Goal: Task Accomplishment & Management: Use online tool/utility

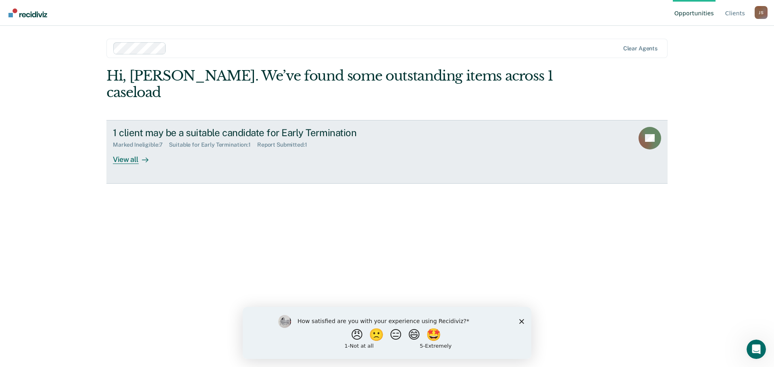
click at [138, 148] on div "View all" at bounding box center [135, 156] width 45 height 16
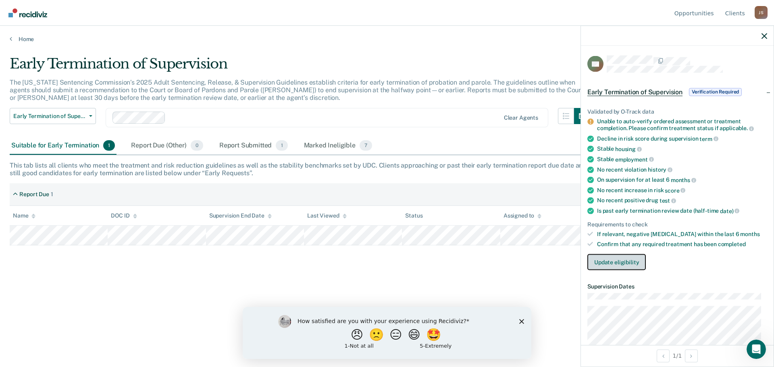
click at [609, 259] on button "Update eligibility" at bounding box center [617, 262] width 58 height 16
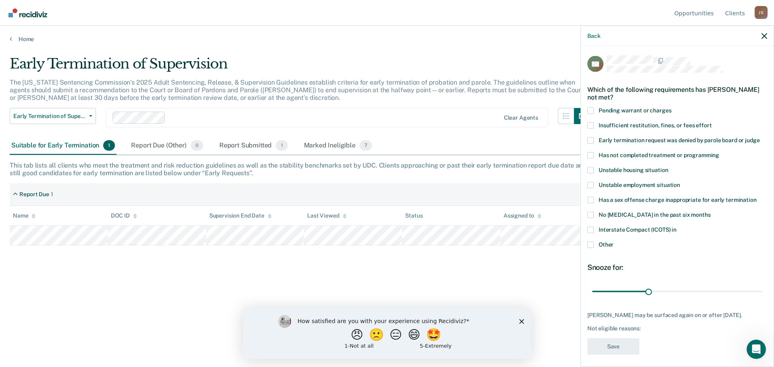
click at [593, 246] on span at bounding box center [591, 245] width 6 height 6
click at [614, 242] on input "Other" at bounding box center [614, 242] width 0 height 0
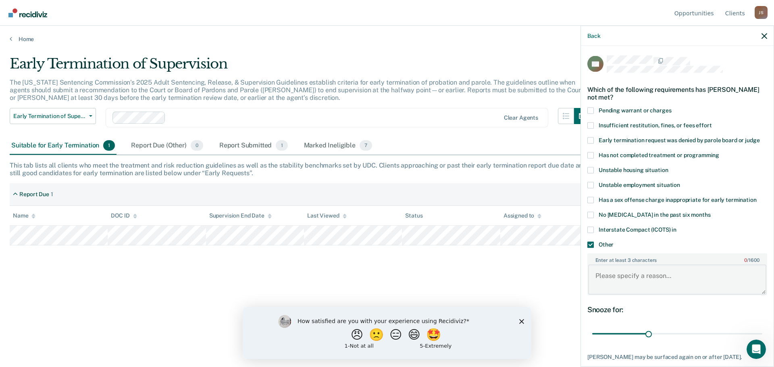
click at [624, 277] on textarea "Enter at least 3 characters 0 / 1600" at bounding box center [677, 280] width 178 height 30
type textarea "Has not reached ETR date"
drag, startPoint x: 648, startPoint y: 334, endPoint x: 757, endPoint y: 331, distance: 108.9
type input "90"
click at [757, 331] on input "range" at bounding box center [677, 334] width 170 height 14
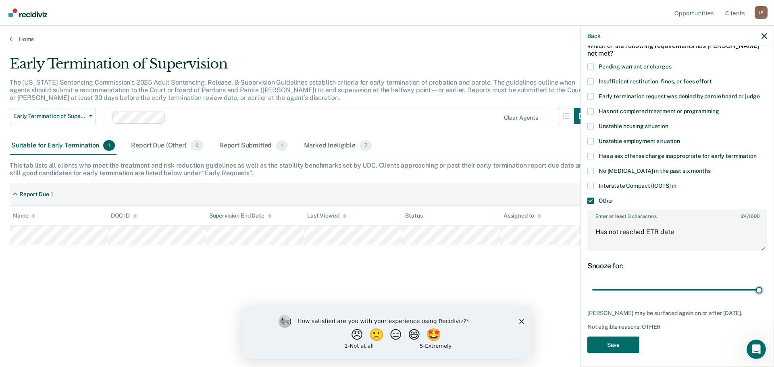
scroll to position [46, 0]
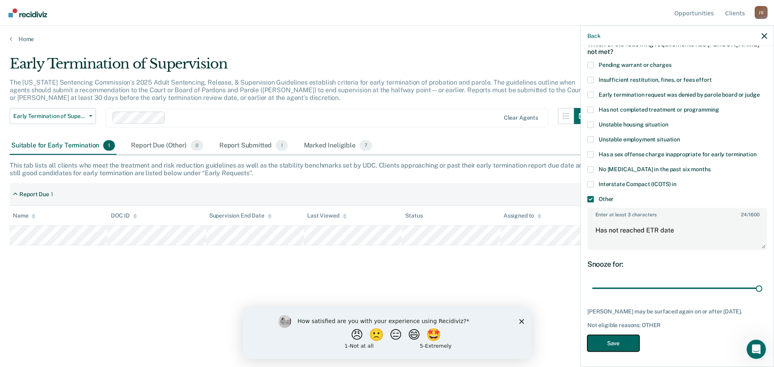
click at [624, 343] on button "Save" at bounding box center [614, 343] width 52 height 17
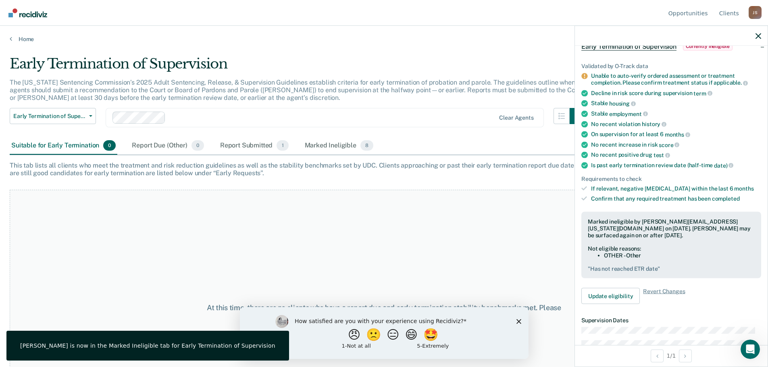
click at [759, 40] on div at bounding box center [671, 36] width 193 height 20
click at [759, 38] on icon "button" at bounding box center [759, 36] width 6 height 6
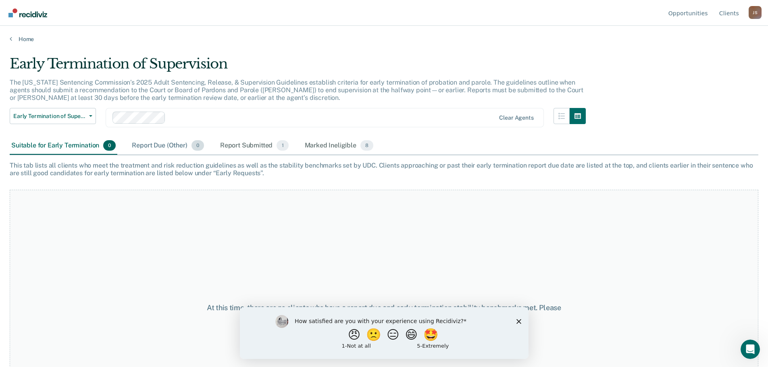
click at [167, 148] on div "Report Due (Other) 0" at bounding box center [167, 146] width 75 height 18
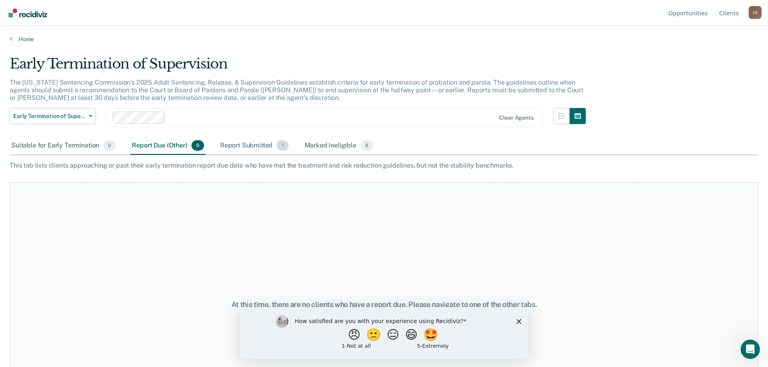
click at [255, 146] on div "Report Submitted 1" at bounding box center [255, 146] width 72 height 18
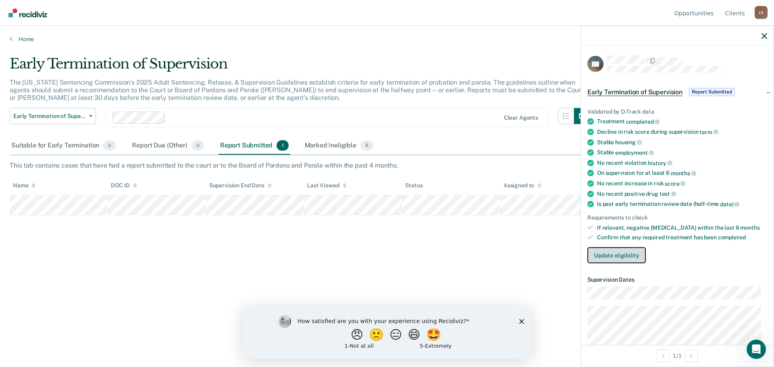
click at [611, 257] on button "Update eligibility" at bounding box center [617, 256] width 58 height 16
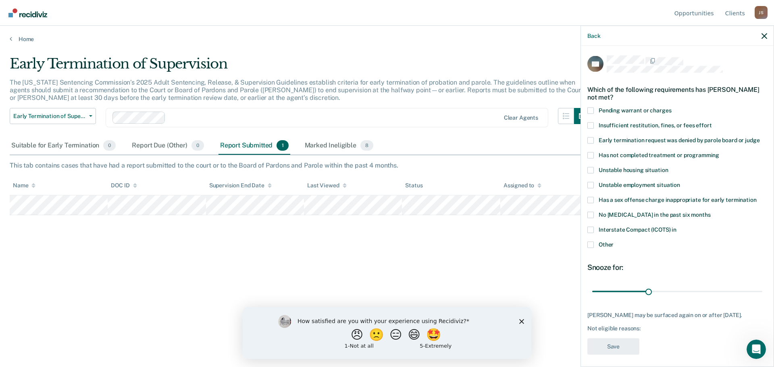
click at [594, 246] on label "Other" at bounding box center [678, 246] width 180 height 8
click at [614, 242] on input "Other" at bounding box center [614, 242] width 0 height 0
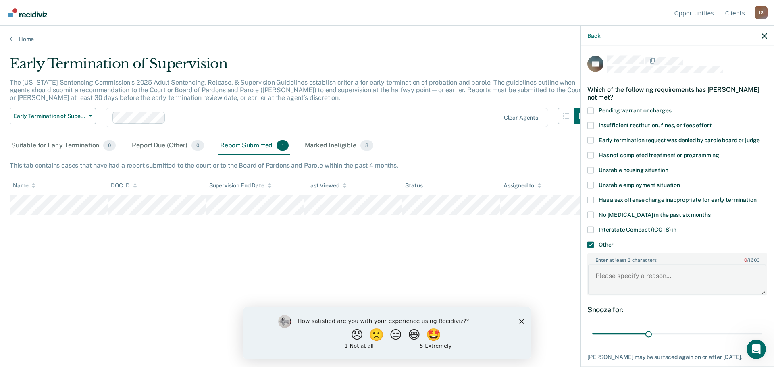
click at [622, 283] on textarea "Enter at least 3 characters 0 / 1600" at bounding box center [677, 280] width 178 height 30
type textarea "His case was terminated on [DATE], case is closed."
drag, startPoint x: 644, startPoint y: 333, endPoint x: 762, endPoint y: 324, distance: 118.5
type input "90"
click at [761, 327] on input "range" at bounding box center [677, 334] width 170 height 14
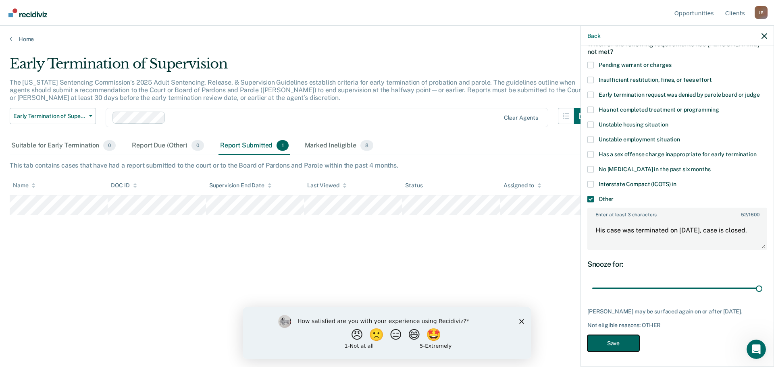
click at [613, 343] on button "Save" at bounding box center [614, 343] width 52 height 17
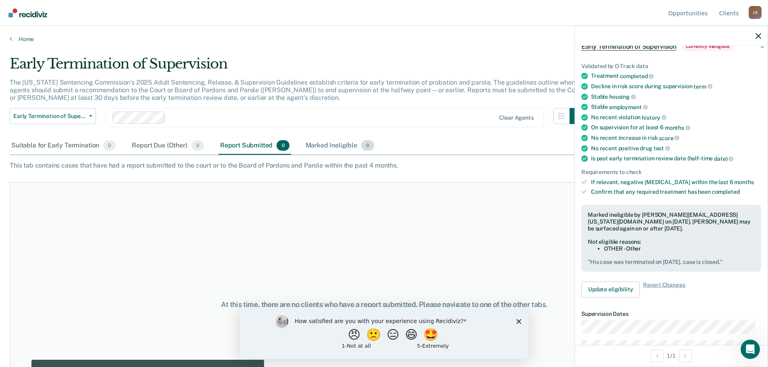
click at [327, 148] on div "Marked Ineligible 9" at bounding box center [340, 146] width 72 height 18
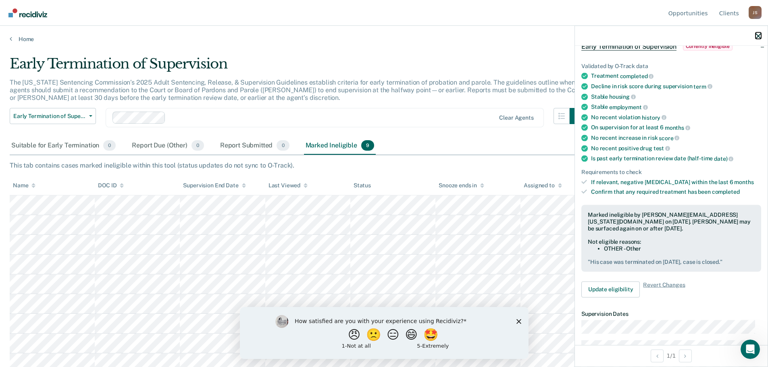
click at [759, 34] on icon "button" at bounding box center [759, 36] width 6 height 6
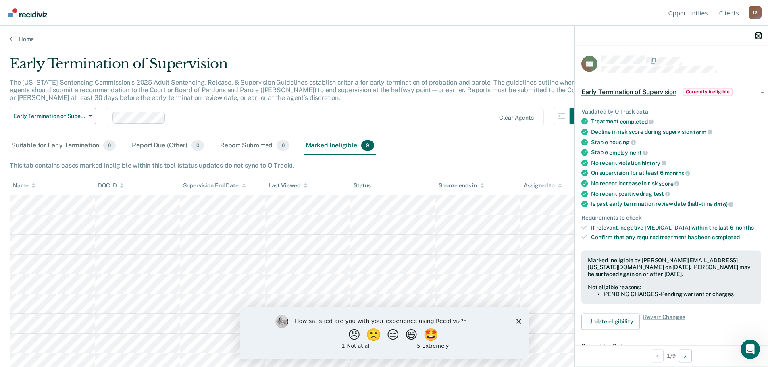
click at [759, 36] on icon "button" at bounding box center [759, 36] width 6 height 6
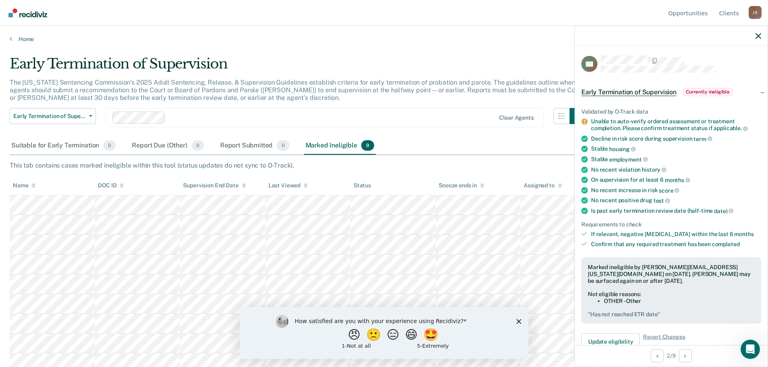
click at [755, 34] on div at bounding box center [671, 36] width 193 height 20
click at [761, 38] on div at bounding box center [671, 36] width 193 height 20
click at [756, 37] on icon "button" at bounding box center [759, 36] width 6 height 6
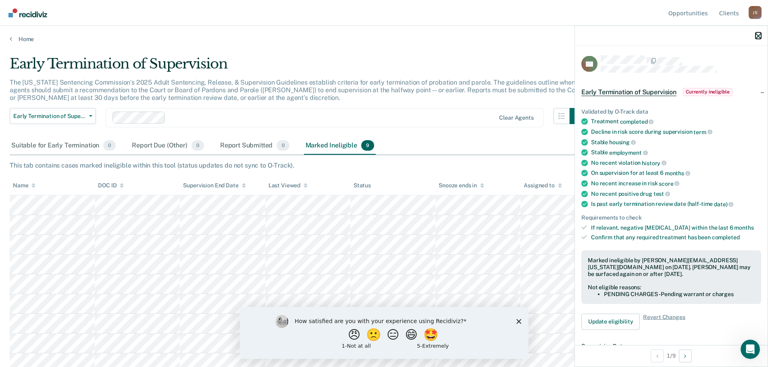
click at [757, 35] on icon "button" at bounding box center [759, 36] width 6 height 6
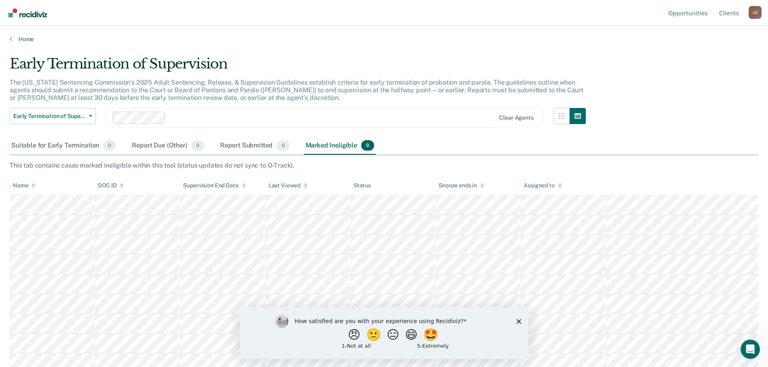
scroll to position [6, 0]
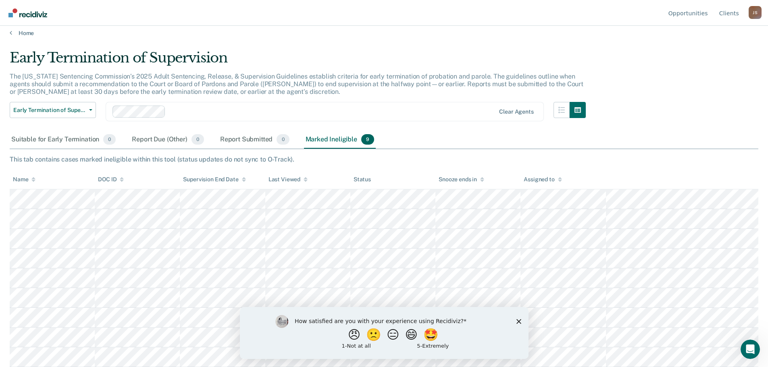
click at [517, 319] on icon "Close survey" at bounding box center [518, 321] width 5 height 5
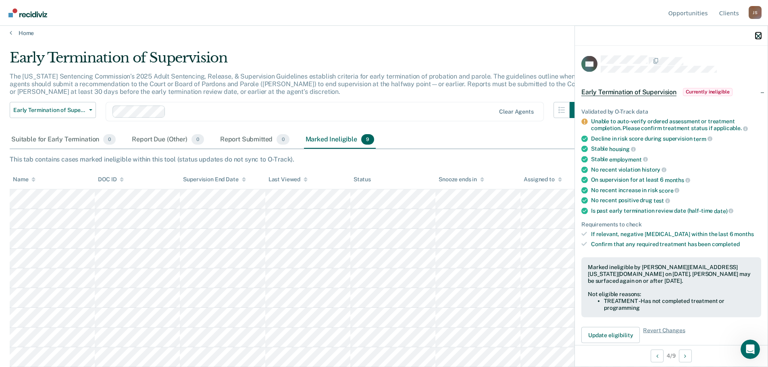
click at [759, 33] on button "button" at bounding box center [759, 35] width 6 height 7
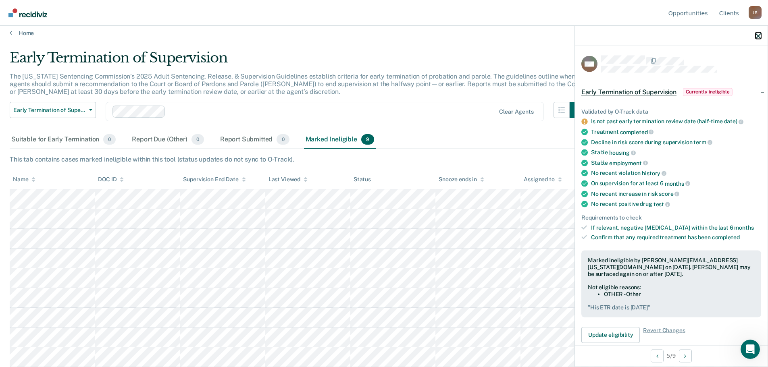
click at [757, 35] on icon "button" at bounding box center [759, 36] width 6 height 6
click at [759, 35] on icon "button" at bounding box center [759, 36] width 6 height 6
click at [758, 39] on icon "button" at bounding box center [759, 36] width 6 height 6
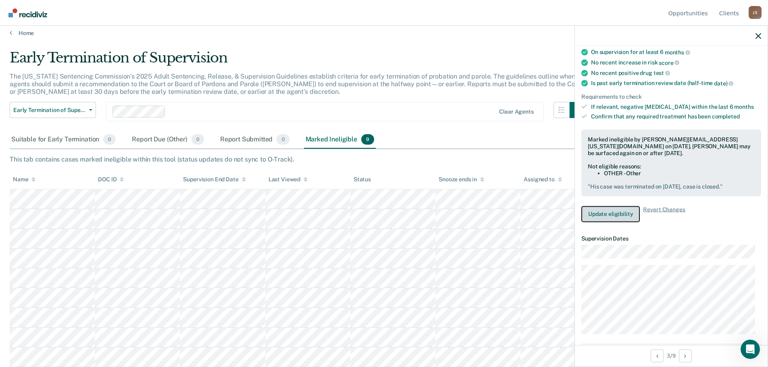
click at [604, 215] on button "Update eligibility" at bounding box center [611, 214] width 58 height 16
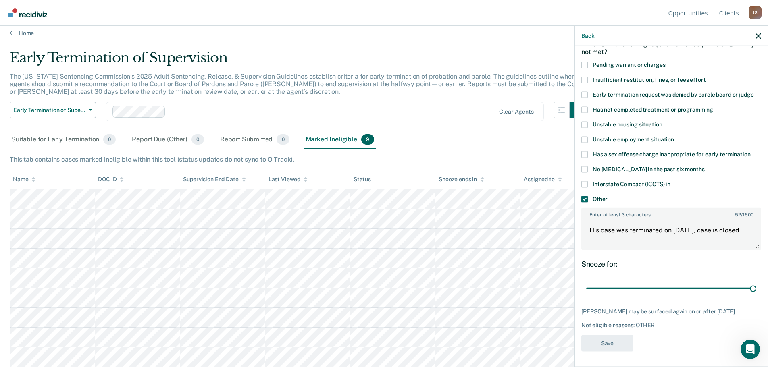
click at [755, 34] on div "Back" at bounding box center [671, 36] width 193 height 20
click at [757, 36] on icon "button" at bounding box center [759, 36] width 6 height 6
